Goal: Find contact information: Find contact information

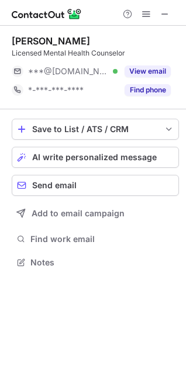
scroll to position [254, 186]
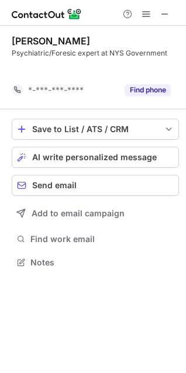
scroll to position [236, 186]
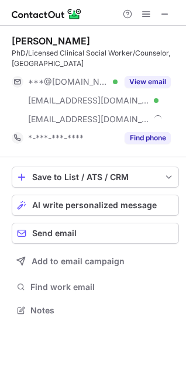
scroll to position [302, 186]
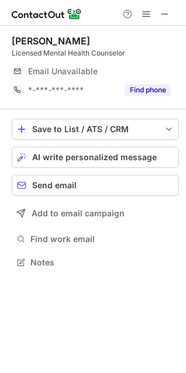
scroll to position [254, 186]
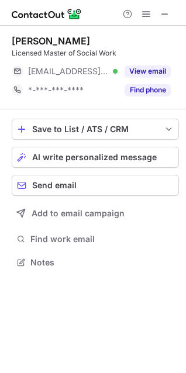
scroll to position [254, 186]
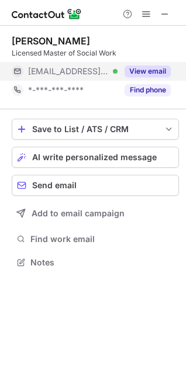
click at [49, 73] on span "***@coh.org" at bounding box center [68, 71] width 81 height 11
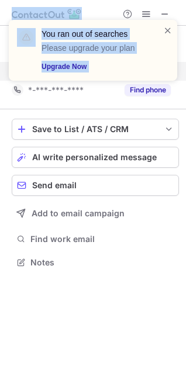
drag, startPoint x: 49, startPoint y: 73, endPoint x: 75, endPoint y: 75, distance: 25.8
click at [75, 75] on div "You ran out of searches Please upgrade your plan Upgrade Now Cesca Bottazzi Lic…" at bounding box center [93, 186] width 186 height 373
click at [170, 31] on span at bounding box center [167, 31] width 9 height 12
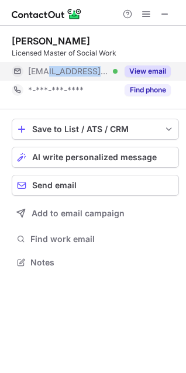
drag, startPoint x: 50, startPoint y: 73, endPoint x: 85, endPoint y: 74, distance: 35.7
click at [85, 74] on div "***@coh.org Verified" at bounding box center [72, 71] width 89 height 11
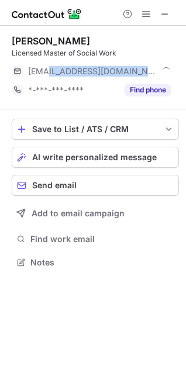
copy span "coh.org"
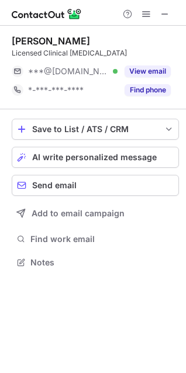
scroll to position [254, 186]
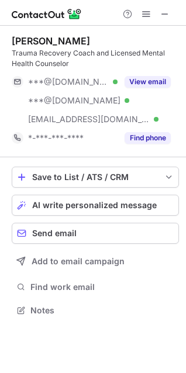
scroll to position [302, 186]
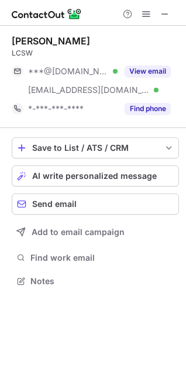
scroll to position [273, 186]
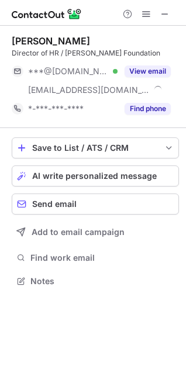
scroll to position [273, 186]
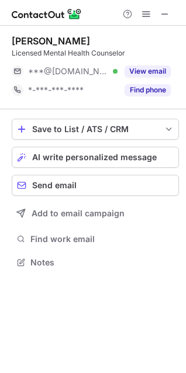
scroll to position [254, 186]
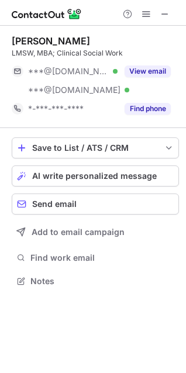
scroll to position [273, 186]
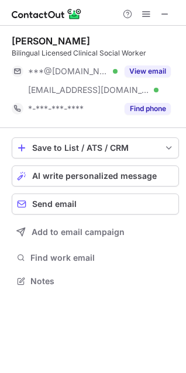
scroll to position [273, 186]
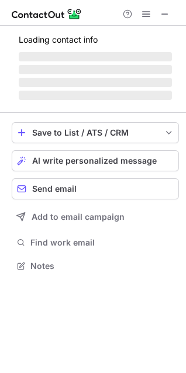
scroll to position [254, 186]
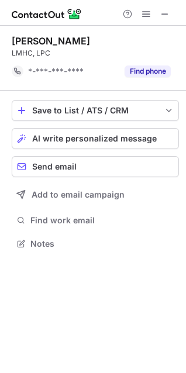
scroll to position [236, 186]
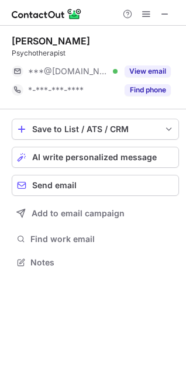
scroll to position [254, 186]
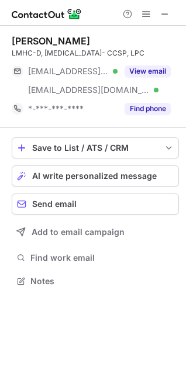
scroll to position [273, 186]
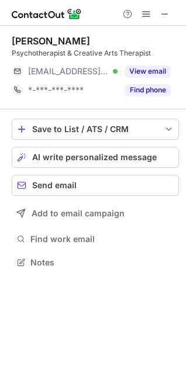
scroll to position [254, 186]
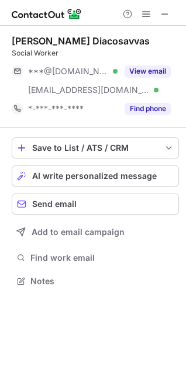
scroll to position [273, 186]
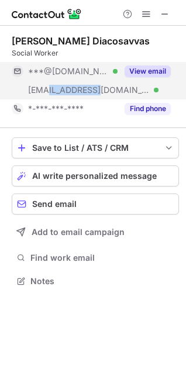
copy span "qc.cuny.edu"
drag, startPoint x: 50, startPoint y: 90, endPoint x: 97, endPoint y: 90, distance: 46.8
click at [97, 90] on div "***@qc.cuny.edu Verified" at bounding box center [72, 90] width 89 height 11
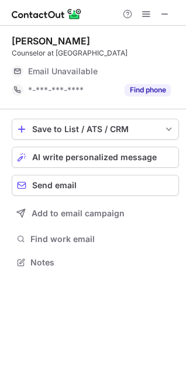
scroll to position [254, 186]
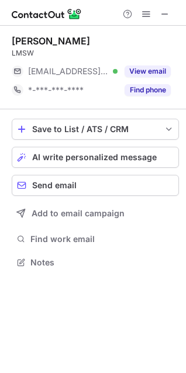
scroll to position [254, 186]
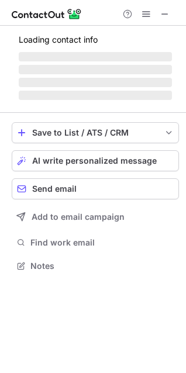
scroll to position [311, 186]
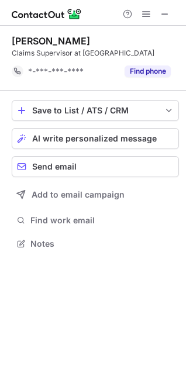
scroll to position [236, 186]
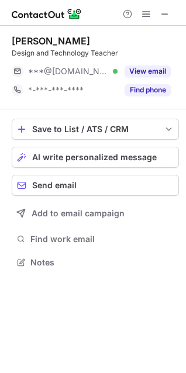
scroll to position [254, 186]
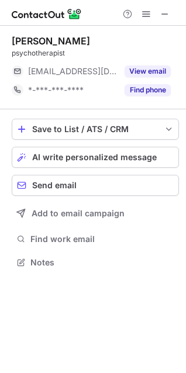
scroll to position [254, 186]
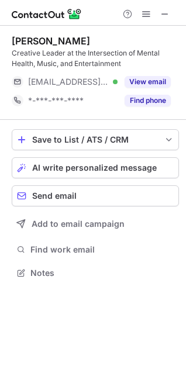
scroll to position [265, 186]
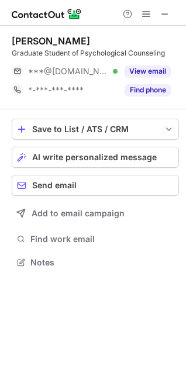
scroll to position [254, 186]
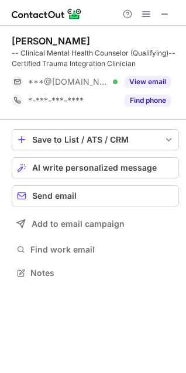
scroll to position [265, 186]
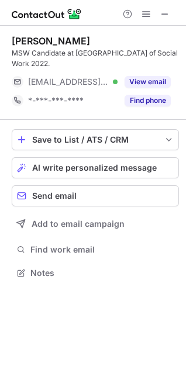
scroll to position [265, 186]
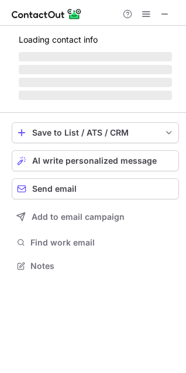
scroll to position [265, 186]
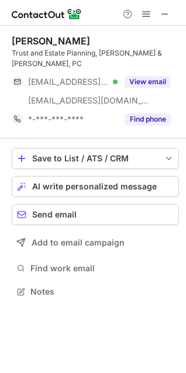
scroll to position [273, 186]
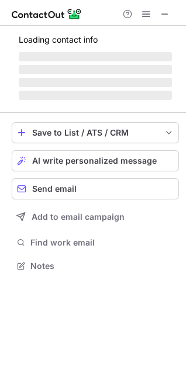
scroll to position [265, 186]
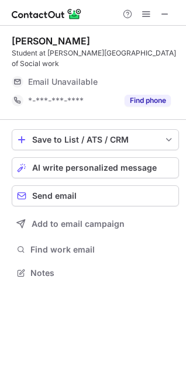
scroll to position [254, 186]
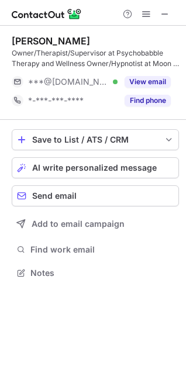
scroll to position [265, 186]
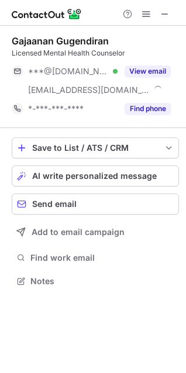
scroll to position [273, 186]
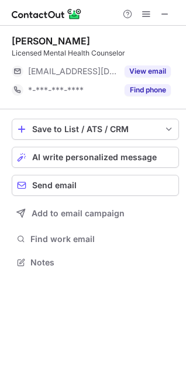
scroll to position [254, 186]
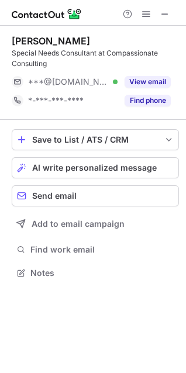
scroll to position [265, 186]
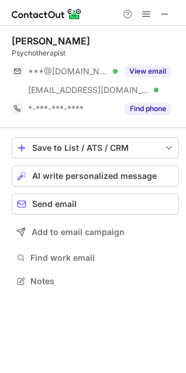
scroll to position [273, 186]
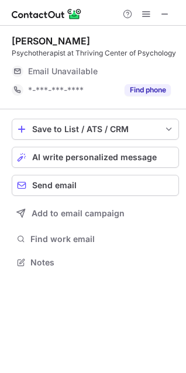
scroll to position [254, 186]
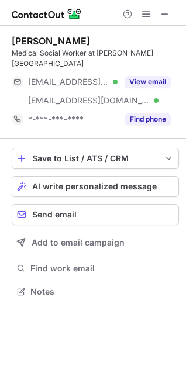
scroll to position [284, 186]
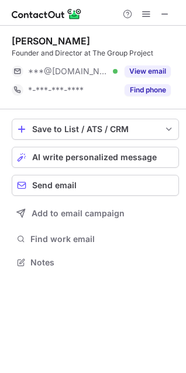
scroll to position [254, 186]
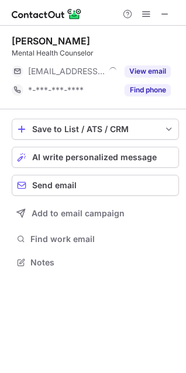
scroll to position [254, 186]
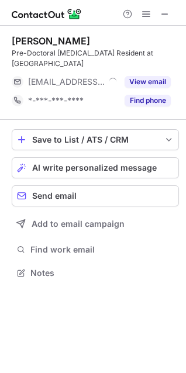
scroll to position [265, 186]
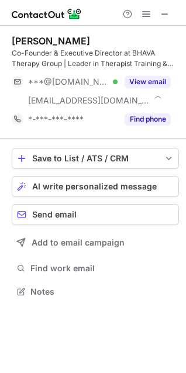
scroll to position [284, 186]
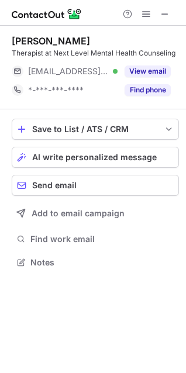
scroll to position [254, 186]
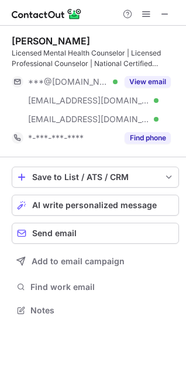
scroll to position [302, 186]
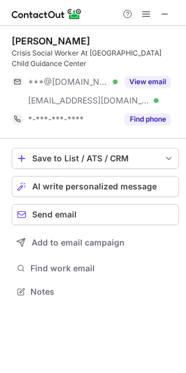
scroll to position [284, 186]
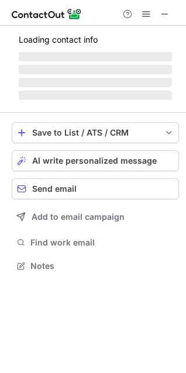
scroll to position [254, 186]
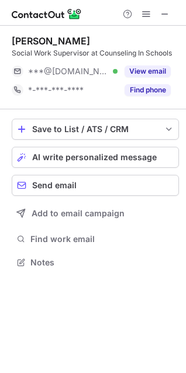
scroll to position [254, 186]
